Goal: Go to known website: Access a specific website the user already knows

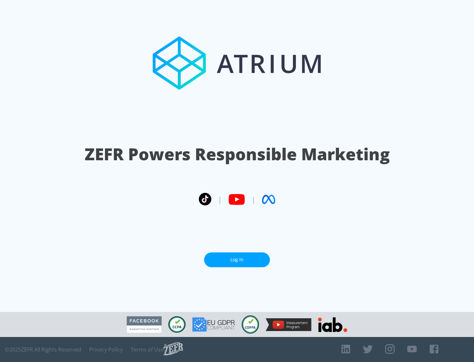
click at [237, 257] on link "Log In" at bounding box center [237, 260] width 66 height 15
